Goal: Information Seeking & Learning: Learn about a topic

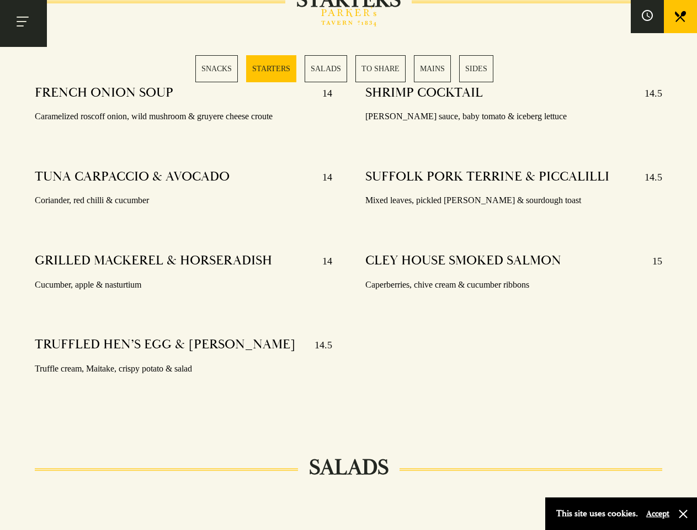
scroll to position [908, 0]
click at [349, 265] on div "SHRIMP COCKTAIL 14.5 [PERSON_NAME] sauce, baby tomato & iceberg lettuce SUFFOLK…" at bounding box center [514, 245] width 330 height 336
click at [23, 23] on button "Toggle navigation" at bounding box center [23, 23] width 47 height 47
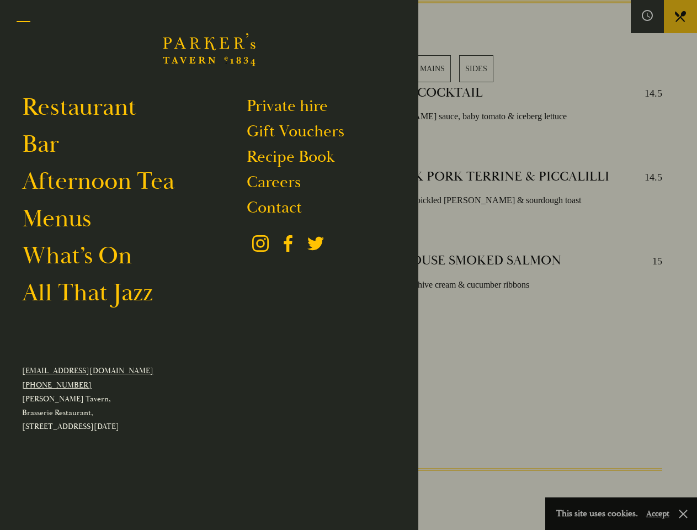
click at [647, 17] on div at bounding box center [348, 265] width 697 height 530
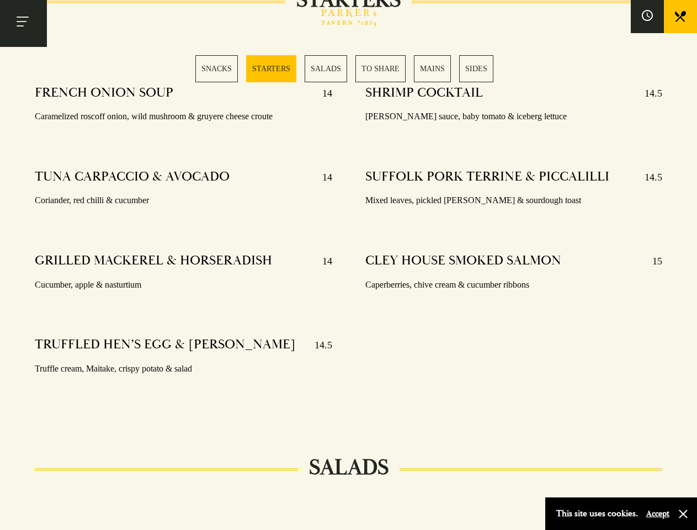
click at [349, 68] on div "SNACKS STARTERS SALADS TO SHARE MAINS SIDES" at bounding box center [348, 68] width 306 height 27
click at [657, 513] on button "Accept" at bounding box center [657, 513] width 23 height 10
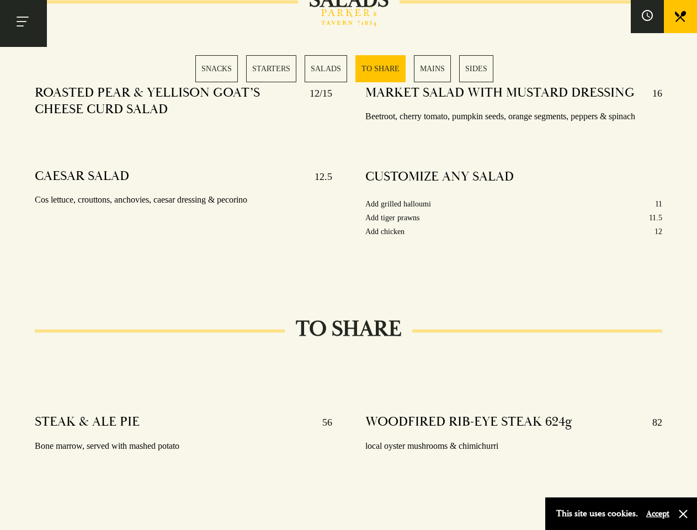
click at [349, 265] on div "MARKET SALAD WITH MUSTARD DRESSING 16 Beetroot, cherry tomato, pumpkin seeds, o…" at bounding box center [514, 176] width 330 height 198
click at [23, 23] on button "Toggle navigation" at bounding box center [23, 23] width 47 height 47
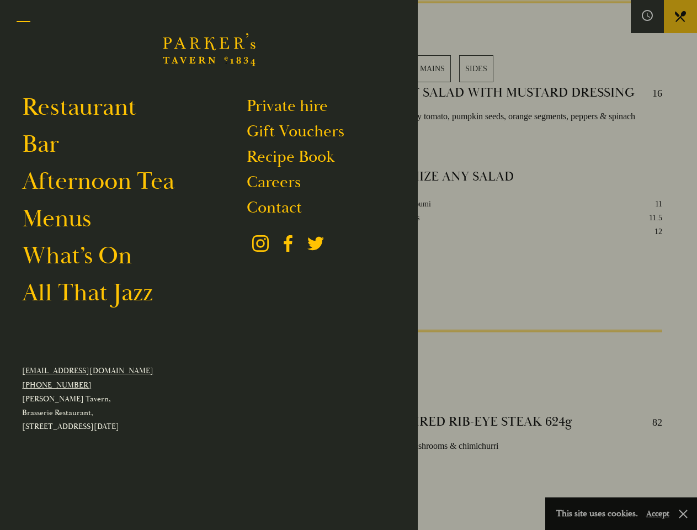
click at [647, 17] on div at bounding box center [348, 265] width 697 height 530
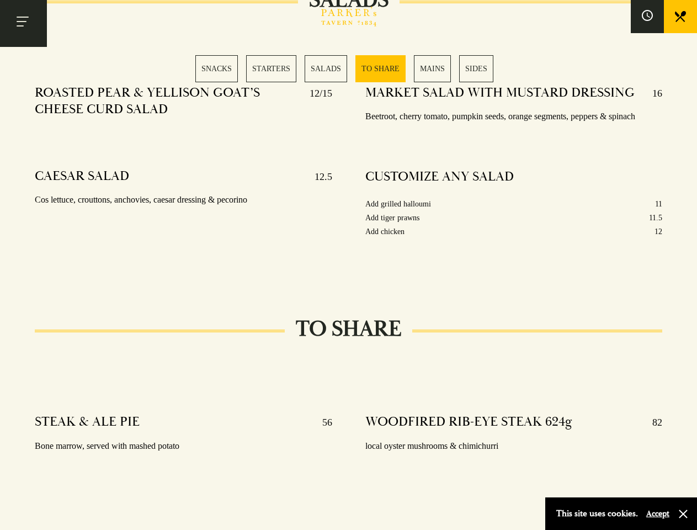
click at [349, 68] on div "SNACKS STARTERS SALADS TO SHARE MAINS SIDES" at bounding box center [348, 68] width 306 height 27
click at [657, 513] on button "Accept" at bounding box center [657, 513] width 23 height 10
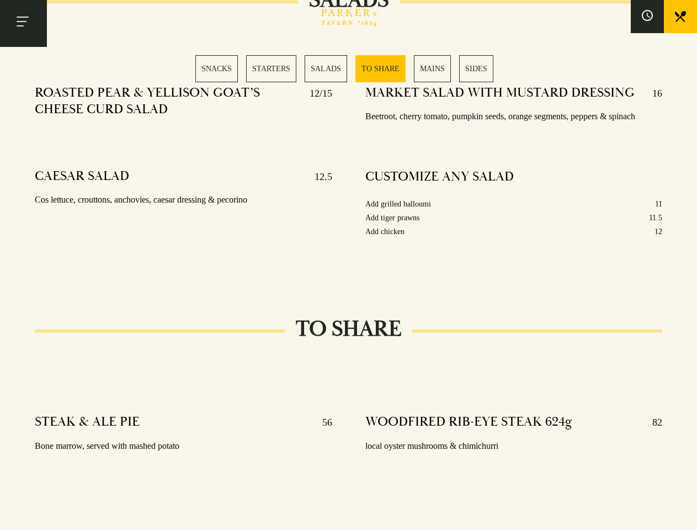
click at [683, 514] on section "SNACKS SELECTION OF OLIVES 5 Manzanilla, kalamata & bella di cerignola 48 HOUR …" at bounding box center [348, 372] width 697 height 2669
